Goal: Check status: Check status

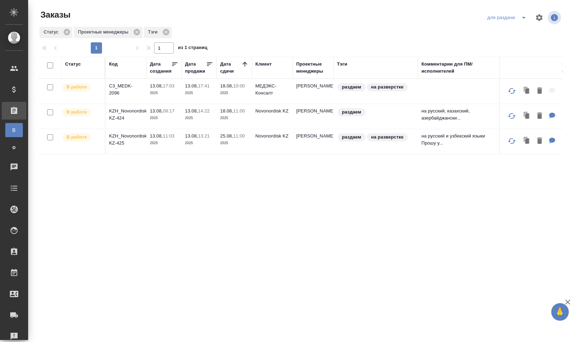
click at [527, 17] on icon "split button" at bounding box center [524, 17] width 8 height 8
click at [520, 31] on li "заказы команды" at bounding box center [509, 31] width 50 height 11
drag, startPoint x: 0, startPoint y: 0, endPoint x: 523, endPoint y: 19, distance: 523.6
click at [523, 19] on icon "split button" at bounding box center [524, 17] width 8 height 8
click at [518, 31] on li "заказы команды" at bounding box center [509, 31] width 50 height 11
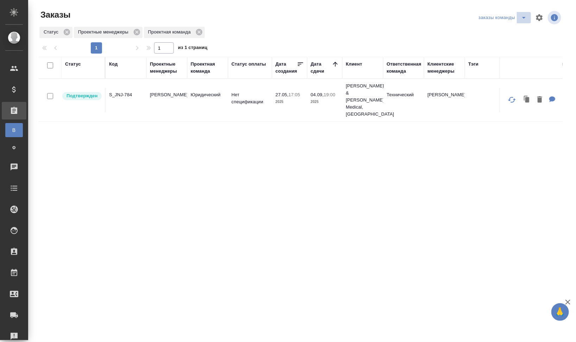
click at [525, 15] on icon "split button" at bounding box center [524, 17] width 8 height 8
click at [513, 33] on li "мои заказы" at bounding box center [504, 31] width 54 height 11
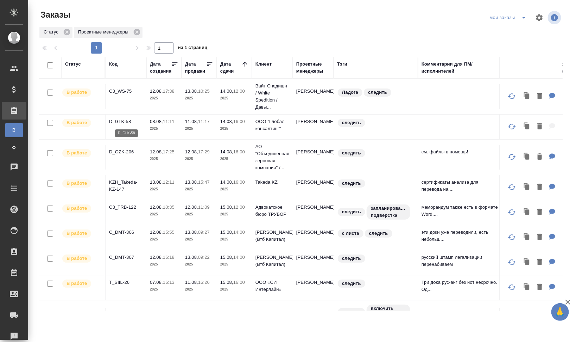
click at [124, 119] on p "D_GLK-58" at bounding box center [126, 121] width 34 height 7
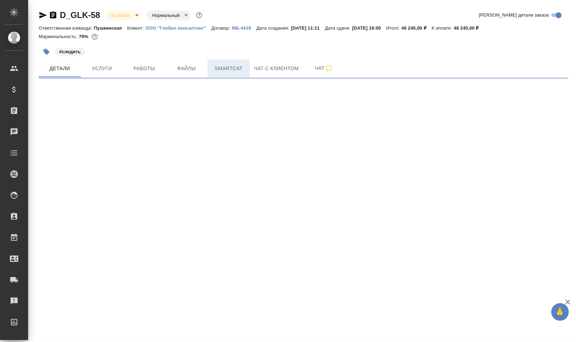
click at [227, 68] on span "Smartcat" at bounding box center [229, 68] width 34 height 9
select select "RU"
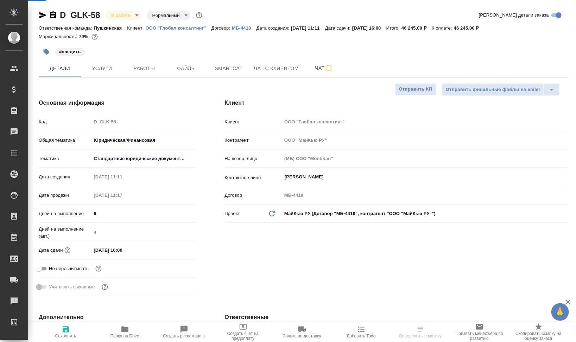
type textarea "x"
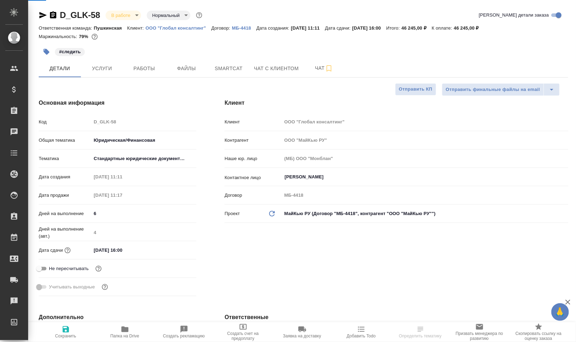
type textarea "x"
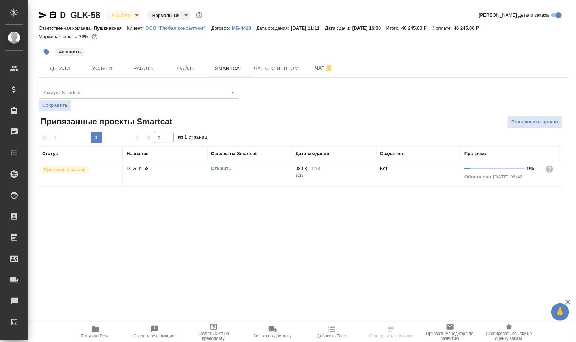
click at [219, 167] on link "Открыть" at bounding box center [221, 167] width 20 height 5
